Goal: Use online tool/utility: Utilize a website feature to perform a specific function

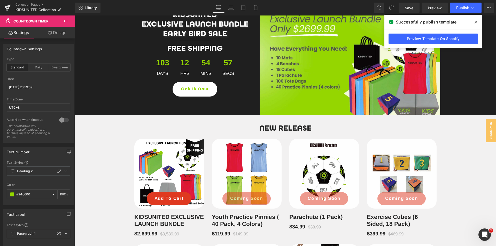
scroll to position [258, 0]
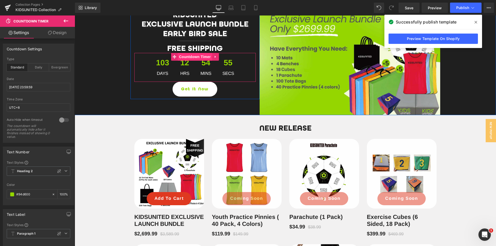
click at [188, 58] on span "Countdown Timer" at bounding box center [195, 57] width 34 height 8
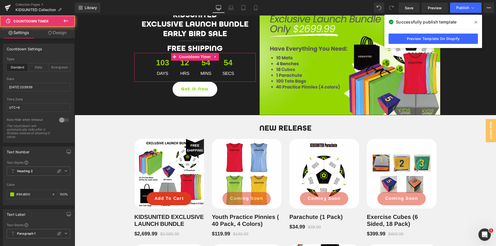
click at [59, 36] on link "Design" at bounding box center [56, 33] width 37 height 12
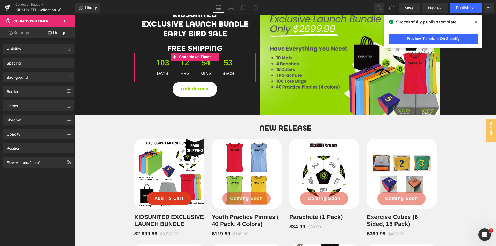
click at [32, 168] on div "Visibility (All) 0|0|0|0 1 Show on Desktop 1 Show on Laptop 1 Show on Tablet 1 …" at bounding box center [38, 143] width 77 height 210
click at [35, 165] on div "Flow Actions (beta)" at bounding box center [38, 162] width 71 height 10
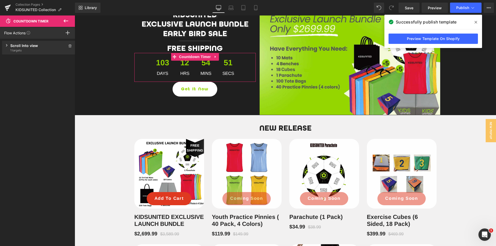
click at [33, 50] on span "1 targets" at bounding box center [38, 50] width 57 height 4
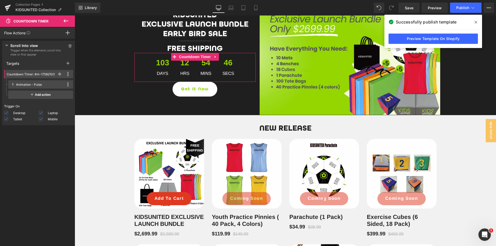
click at [14, 84] on div "Animation - Pulse This action is incompatible with current target Duplicate Dev…" at bounding box center [40, 84] width 65 height 8
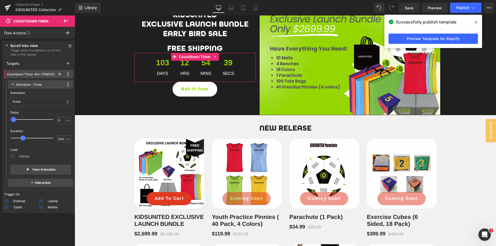
click at [12, 156] on span at bounding box center [12, 156] width 4 height 4
click at [0, 0] on input "Infinite" at bounding box center [0, 0] width 0 height 0
click at [27, 170] on icon "button" at bounding box center [28, 169] width 2 height 3
click at [414, 9] on link "Save" at bounding box center [408, 8] width 21 height 10
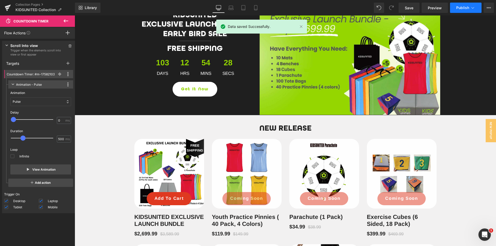
click at [456, 9] on span "Publish" at bounding box center [462, 8] width 13 height 4
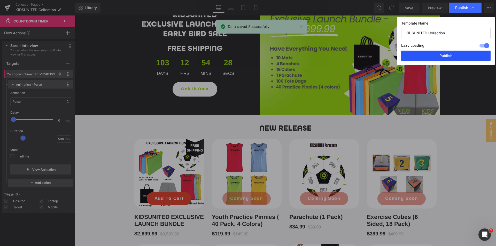
click at [444, 55] on button "Publish" at bounding box center [445, 56] width 89 height 10
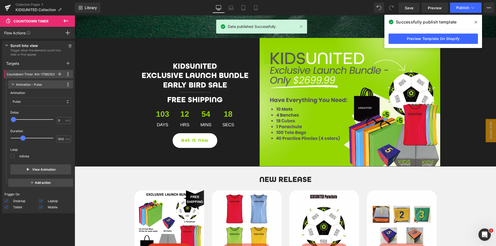
scroll to position [206, 0]
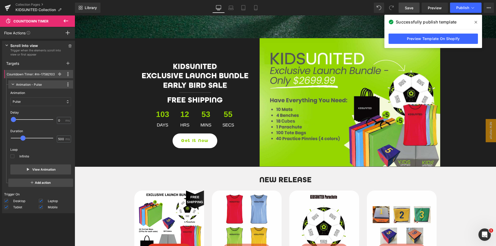
click at [410, 9] on span "Save" at bounding box center [408, 7] width 9 height 5
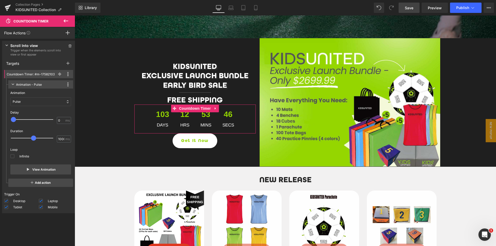
drag, startPoint x: 21, startPoint y: 138, endPoint x: 33, endPoint y: 137, distance: 11.1
click at [33, 137] on span at bounding box center [33, 138] width 5 height 5
type input "950"
click at [33, 137] on span at bounding box center [33, 138] width 5 height 5
click at [41, 169] on button "View Animation" at bounding box center [40, 169] width 61 height 10
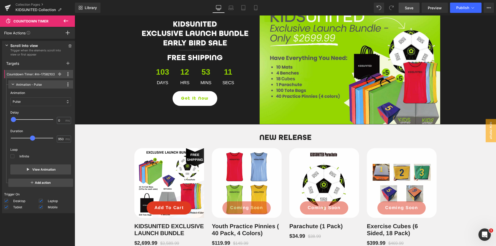
scroll to position [258, 0]
